Goal: Check status: Check status

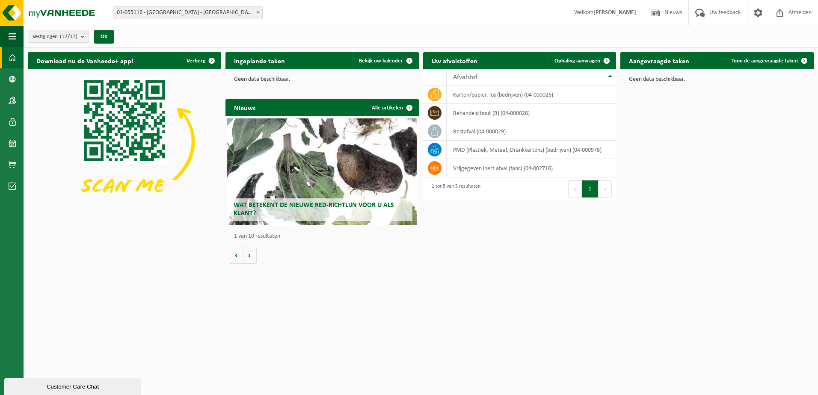
click at [193, 15] on span "01-055116 - [GEOGRAPHIC_DATA] - [GEOGRAPHIC_DATA]" at bounding box center [187, 13] width 149 height 12
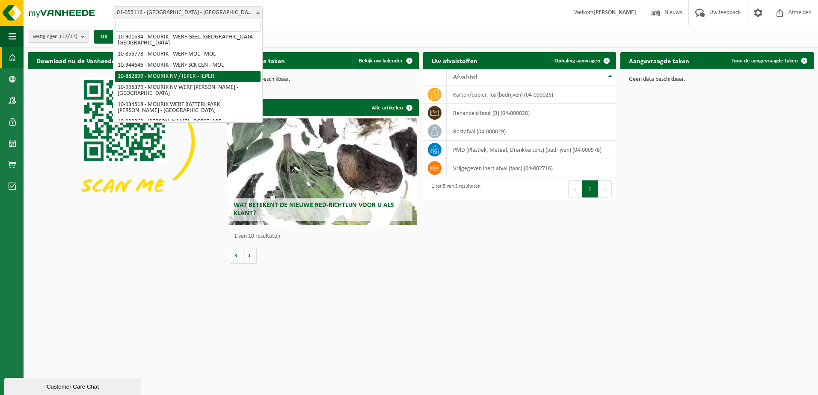
scroll to position [86, 0]
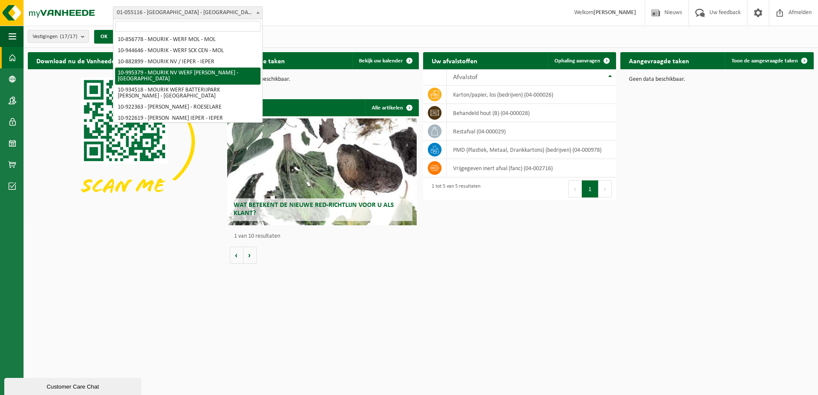
select select "172147"
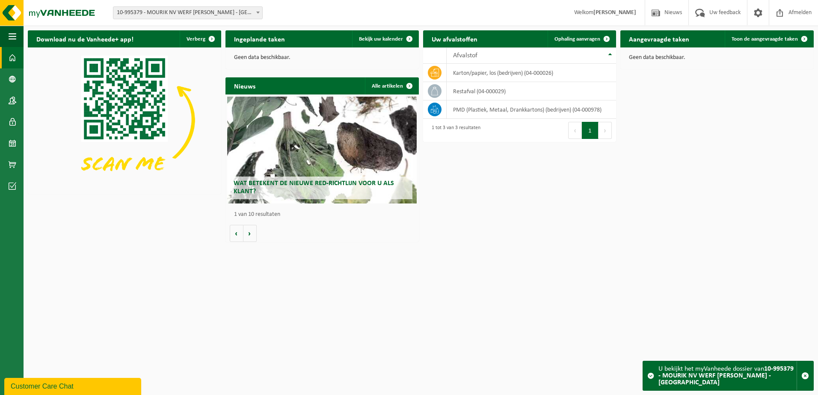
drag, startPoint x: 373, startPoint y: 18, endPoint x: 372, endPoint y: 23, distance: 4.8
click at [373, 23] on div "Vestiging: 01-055116 - MOURIK - ANTWERPEN 10-889458 - MOURIK - ROESELARE 10-866…" at bounding box center [409, 13] width 818 height 26
click at [346, 57] on p "Geen data beschikbaar." at bounding box center [322, 58] width 176 height 6
click at [582, 194] on div "Download nu de Vanheede+ app! Verberg Ingeplande taken Bekijk uw kalender Geen …" at bounding box center [421, 136] width 790 height 220
click at [327, 72] on div "Ingeplande taken Bekijk uw kalender Geen data beschikbaar." at bounding box center [322, 49] width 198 height 47
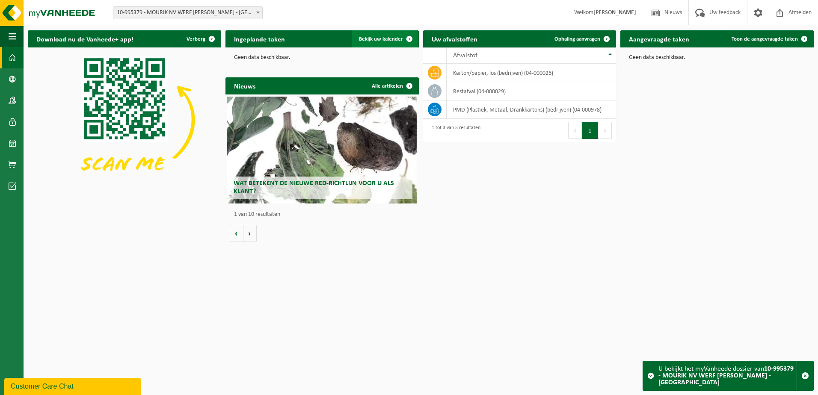
click at [398, 35] on link "Bekijk uw kalender" at bounding box center [385, 38] width 66 height 17
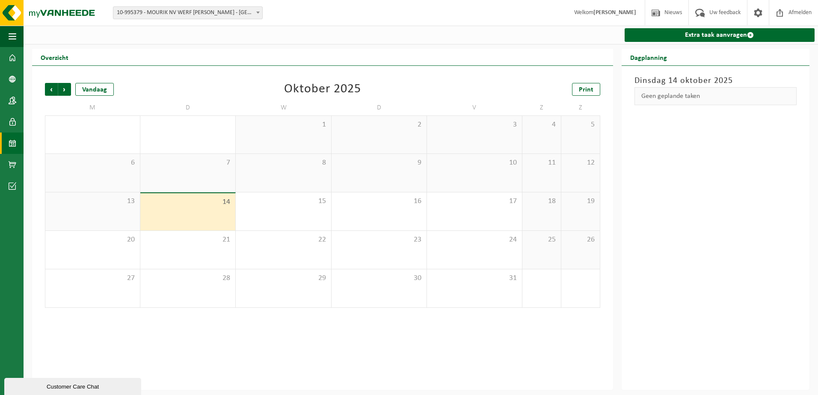
click at [265, 58] on div "Overzicht" at bounding box center [322, 57] width 581 height 17
click at [314, 96] on div "Oktober 2025" at bounding box center [322, 89] width 77 height 13
drag, startPoint x: 362, startPoint y: 89, endPoint x: 285, endPoint y: 89, distance: 76.5
click at [285, 89] on div "Vorige Volgende Vandaag Oktober 2025 Print" at bounding box center [322, 89] width 555 height 13
click at [266, 92] on div "Vorige Volgende Vandaag Oktober 2025 Print" at bounding box center [322, 89] width 555 height 13
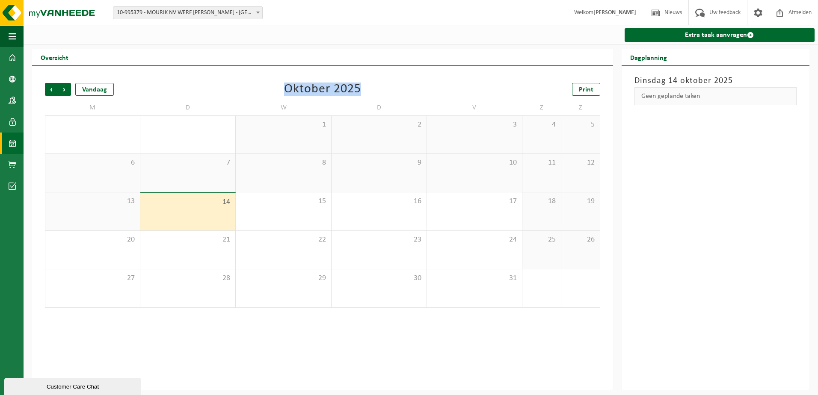
click at [325, 77] on div "Vorige Volgende Vandaag Oktober 2025 Print M D W D V Z Z 29 30 1 2 3 4 5 6 7 8 …" at bounding box center [323, 195] width 564 height 242
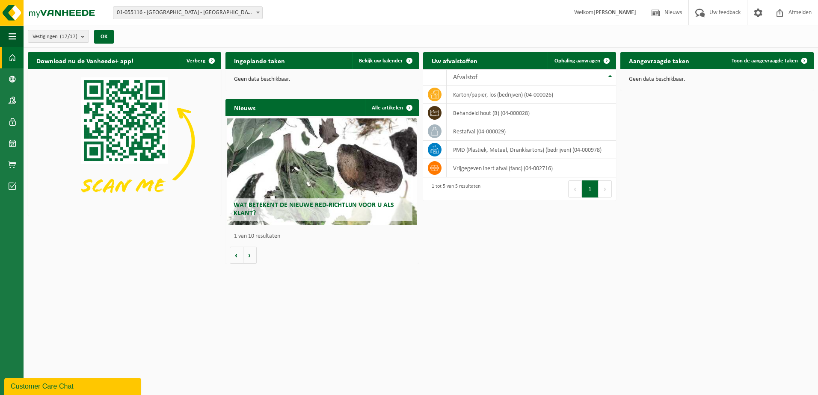
click at [166, 9] on span "01-055116 - [GEOGRAPHIC_DATA] - [GEOGRAPHIC_DATA]" at bounding box center [187, 13] width 149 height 12
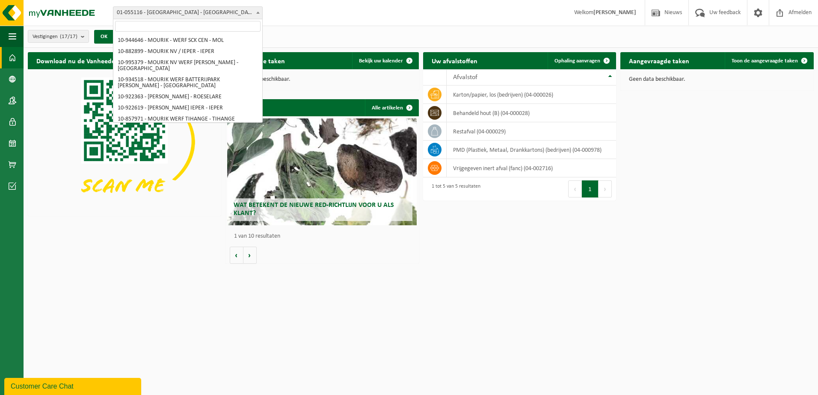
scroll to position [180, 0]
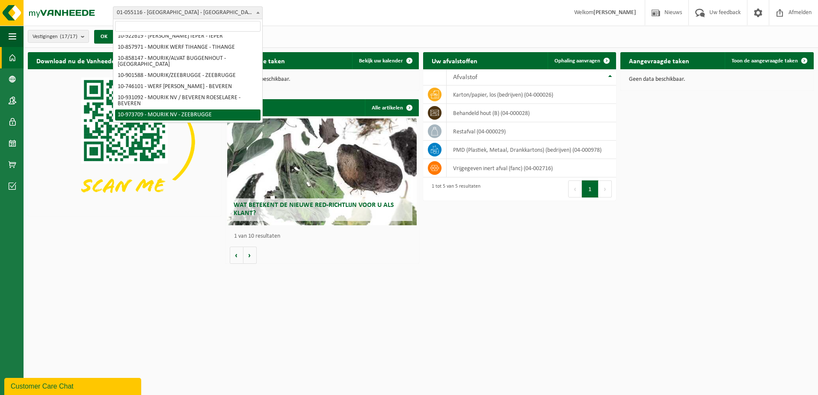
select select "157157"
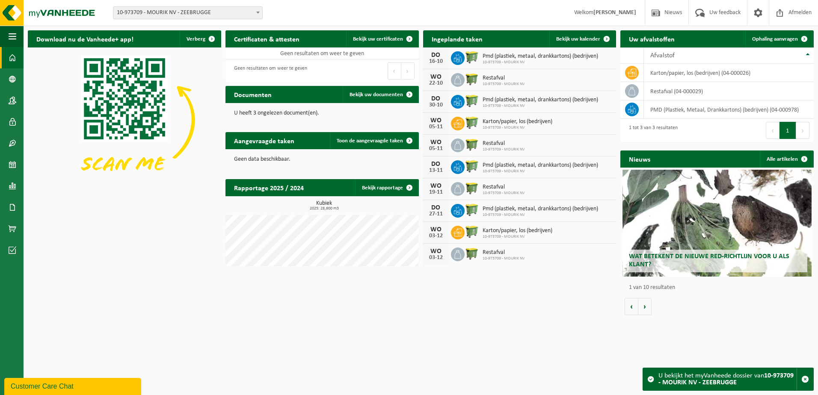
click at [212, 19] on span "10-973709 - MOURIK NV - ZEEBRUGGE" at bounding box center [188, 12] width 150 height 13
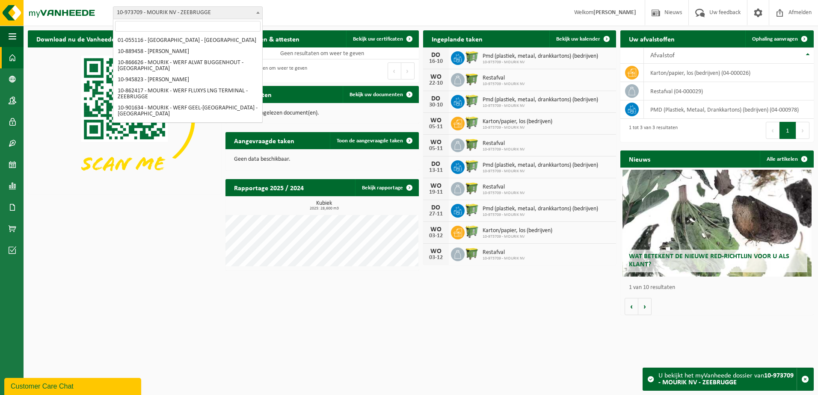
scroll to position [180, 0]
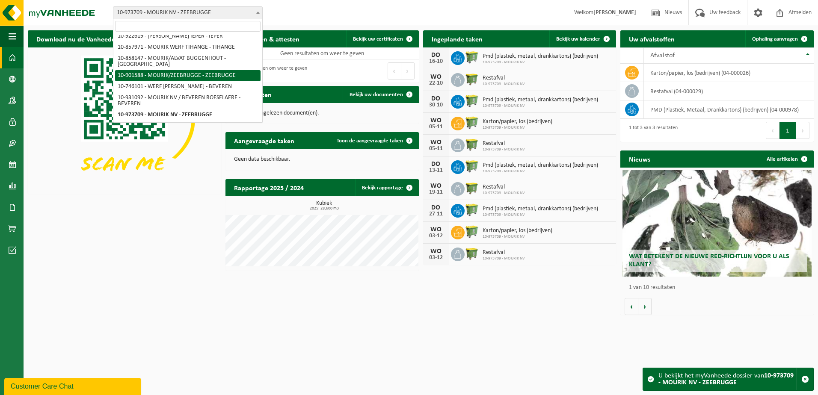
select select "119647"
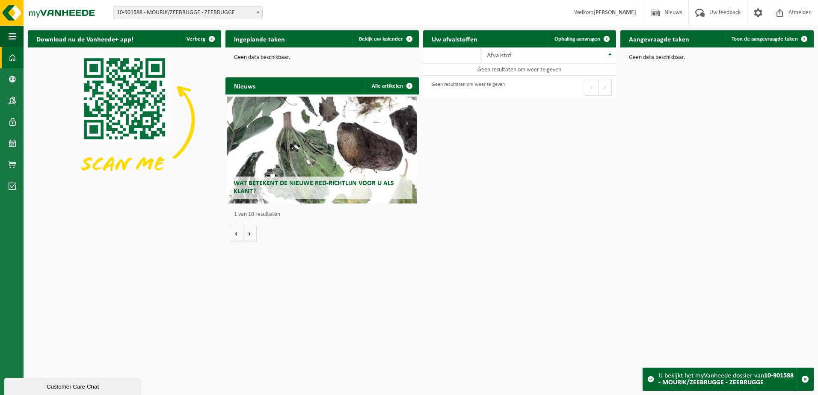
click at [212, 13] on span "10-901588 - MOURIK/ZEEBRUGGE - ZEEBRUGGE" at bounding box center [187, 13] width 149 height 12
click at [304, 9] on div "Vestiging: 01-055116 - [GEOGRAPHIC_DATA] - [GEOGRAPHIC_DATA] 10-889458 - MOURIK…" at bounding box center [409, 13] width 818 height 26
